Goal: Browse casually

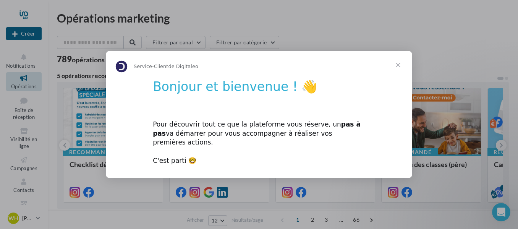
click at [394, 73] on span "Fermer" at bounding box center [398, 65] width 28 height 28
